Goal: Transaction & Acquisition: Book appointment/travel/reservation

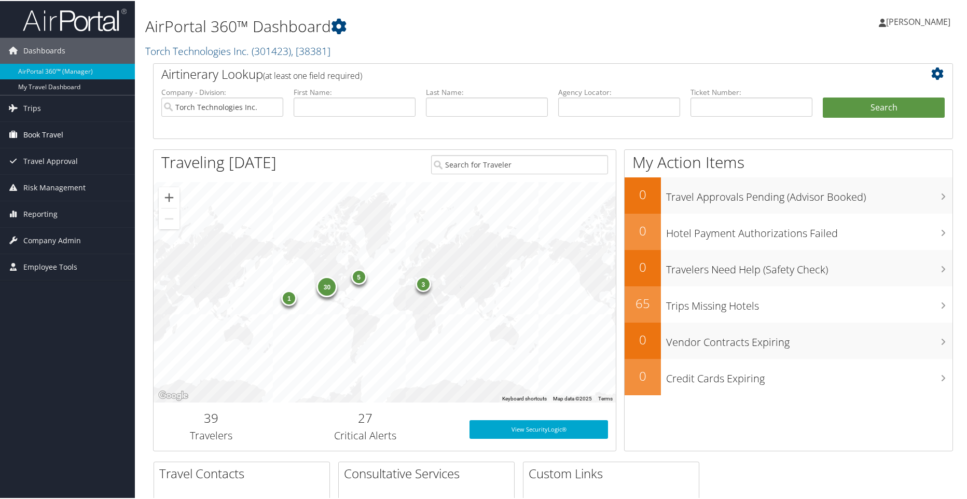
click at [40, 132] on span "Book Travel" at bounding box center [43, 134] width 40 height 26
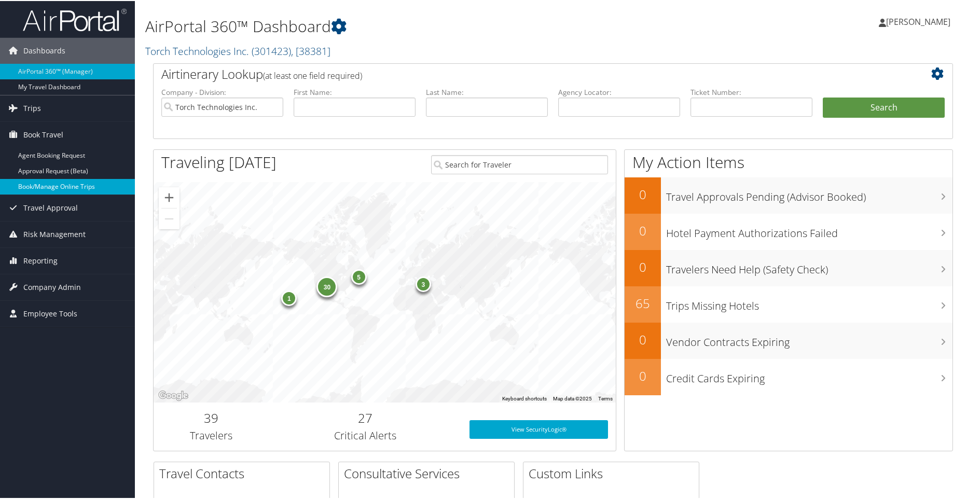
click at [43, 185] on link "Book/Manage Online Trips" at bounding box center [67, 186] width 135 height 16
